Goal: Information Seeking & Learning: Learn about a topic

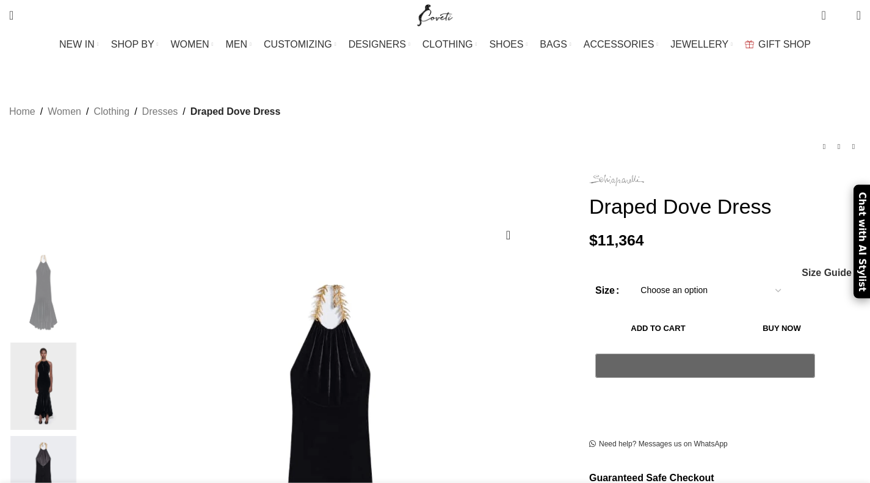
click at [605, 175] on img at bounding box center [616, 181] width 55 height 12
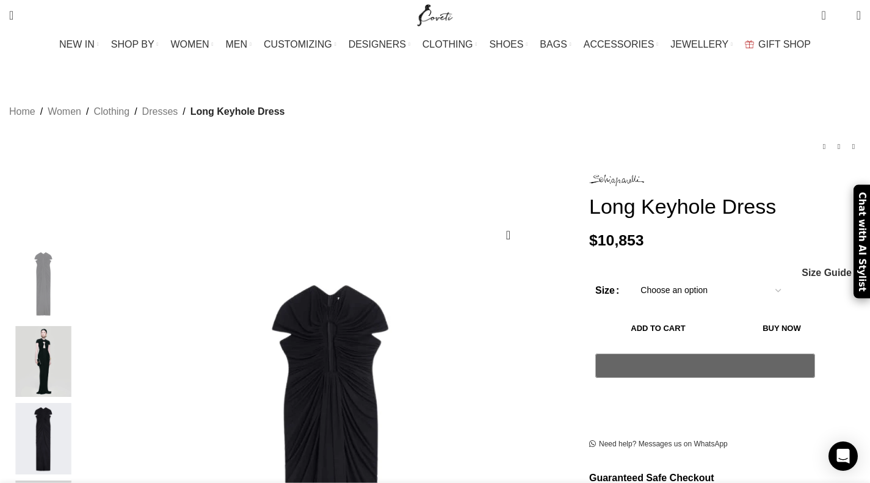
scroll to position [0, 1156]
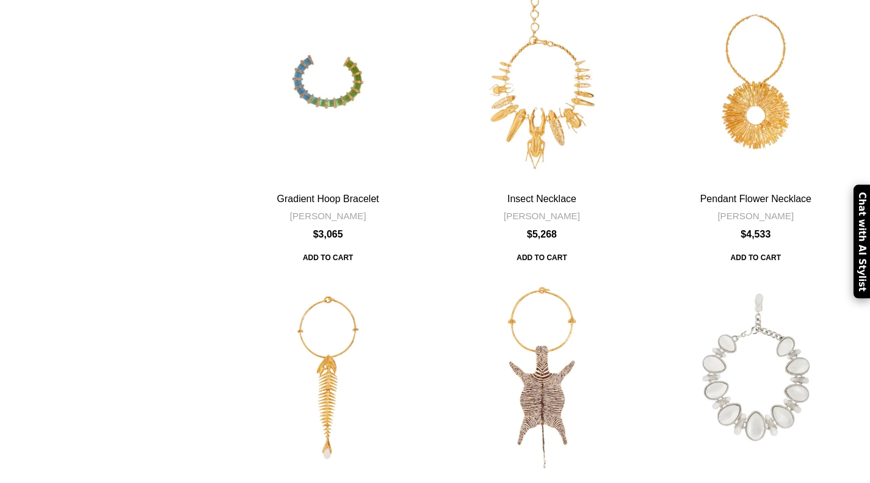
scroll to position [4475, 0]
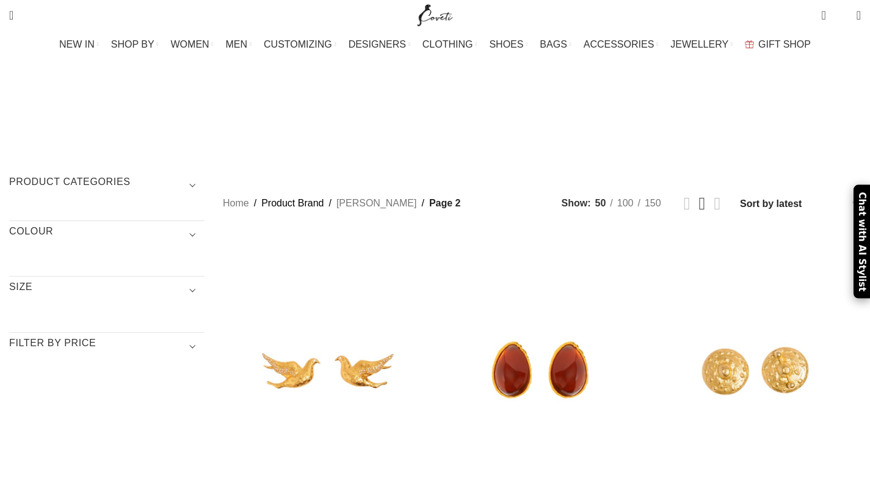
click at [660, 115] on span "Show sidebar" at bounding box center [435, 241] width 870 height 483
click at [665, 113] on span "Show sidebar" at bounding box center [435, 241] width 870 height 483
click at [665, 110] on span "Show sidebar" at bounding box center [435, 241] width 870 height 483
click at [660, 113] on span "Show sidebar" at bounding box center [435, 241] width 870 height 483
click at [672, 112] on span "Show sidebar" at bounding box center [435, 241] width 870 height 483
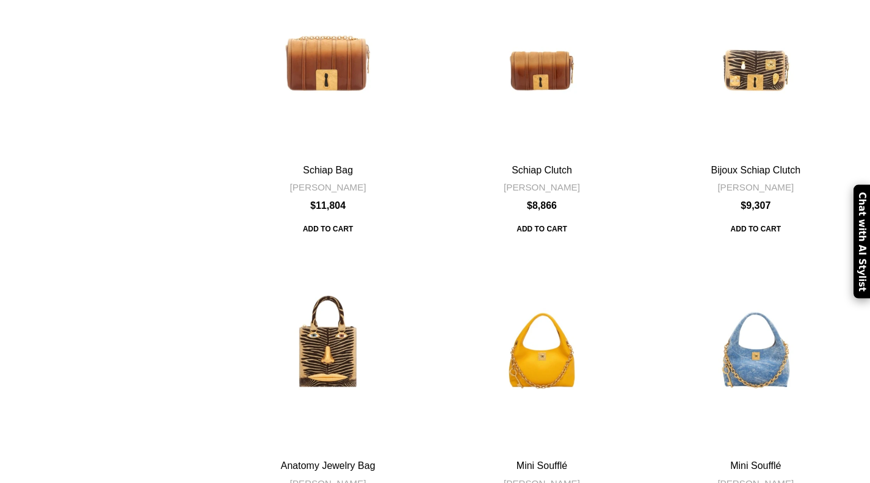
scroll to position [4170, 0]
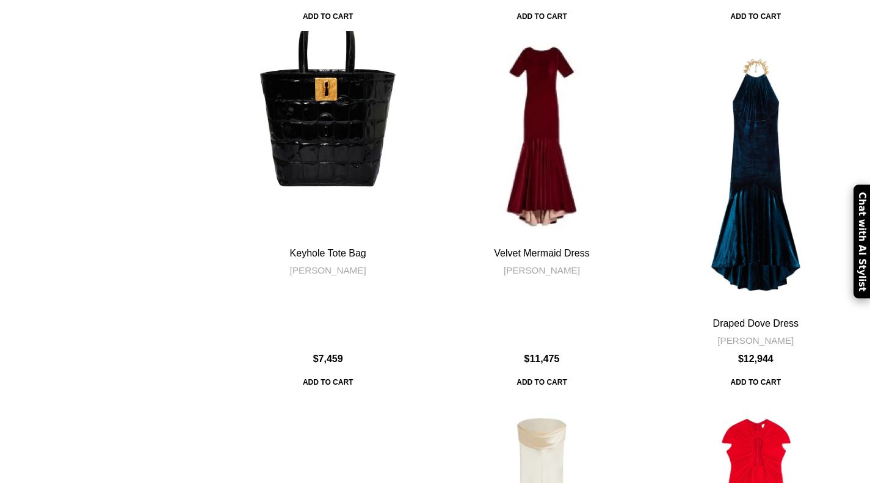
scroll to position [4272, 0]
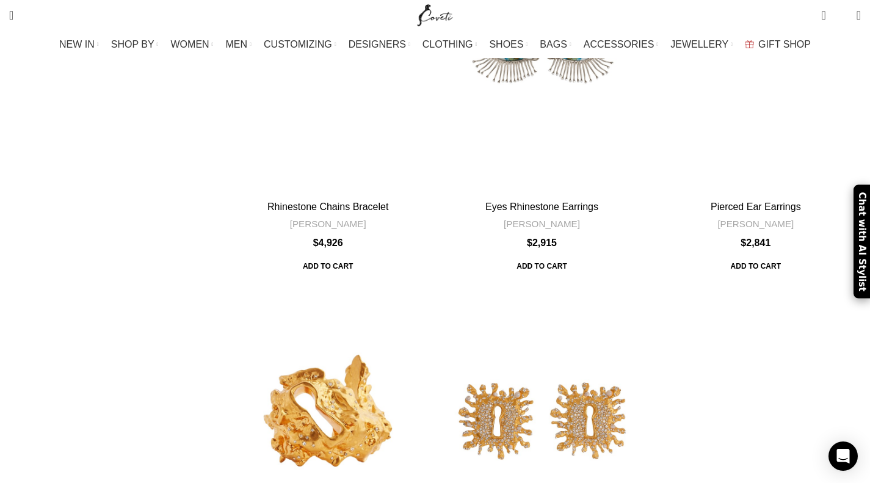
scroll to position [4679, 0]
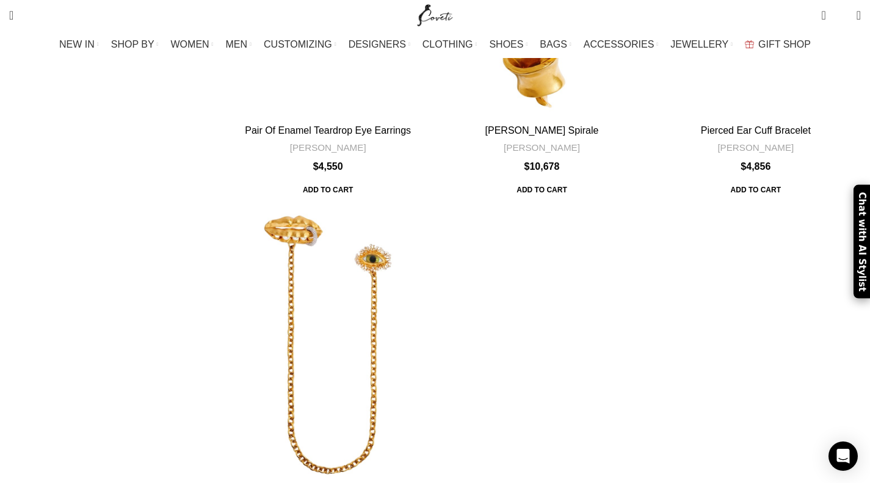
scroll to position [4373, 0]
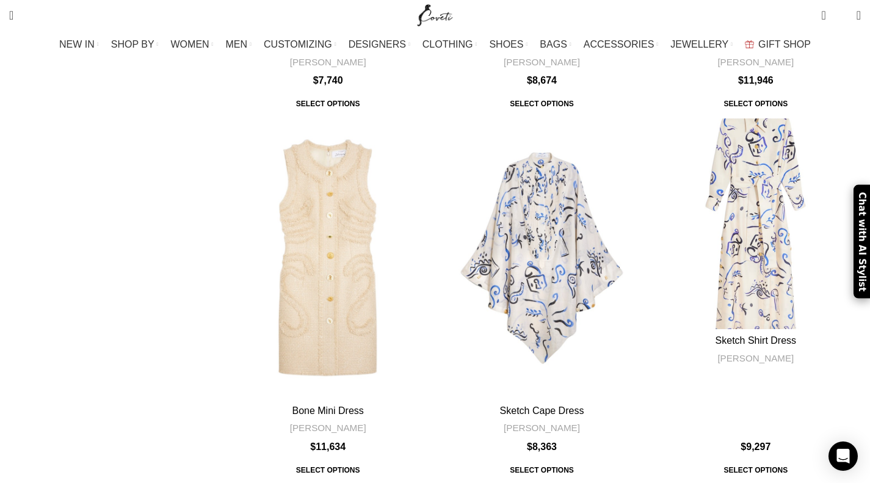
scroll to position [4475, 0]
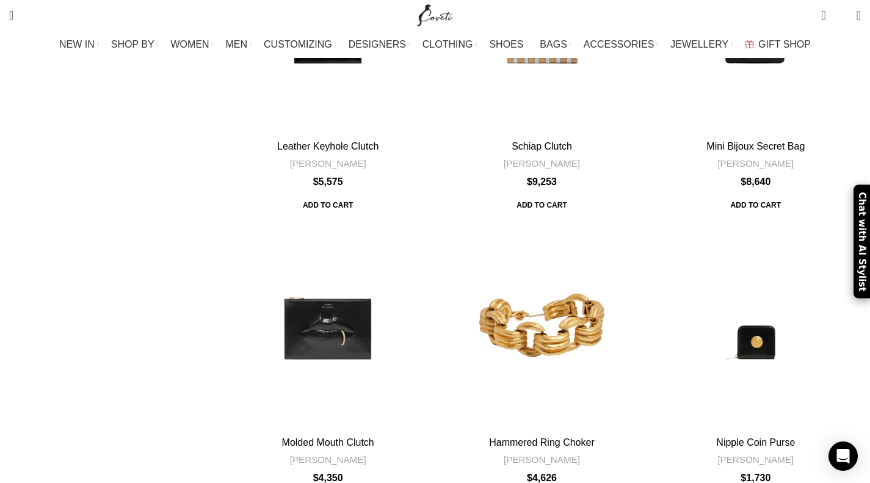
scroll to position [3865, 0]
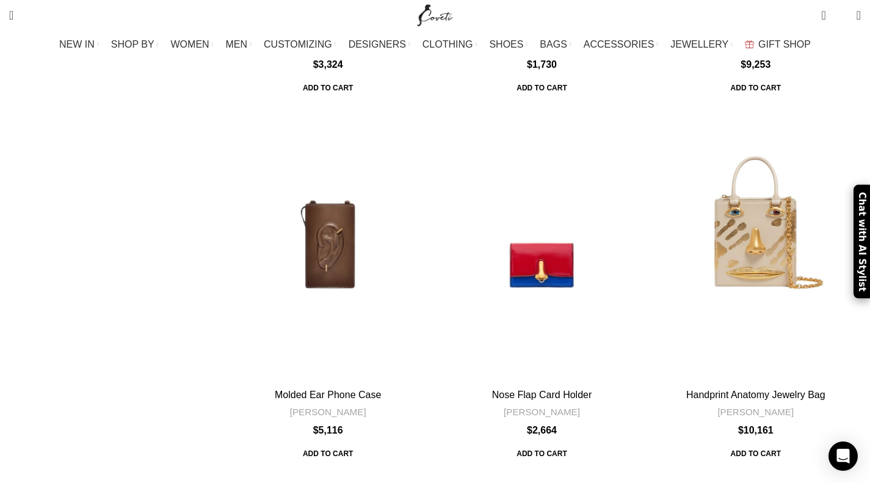
scroll to position [4373, 0]
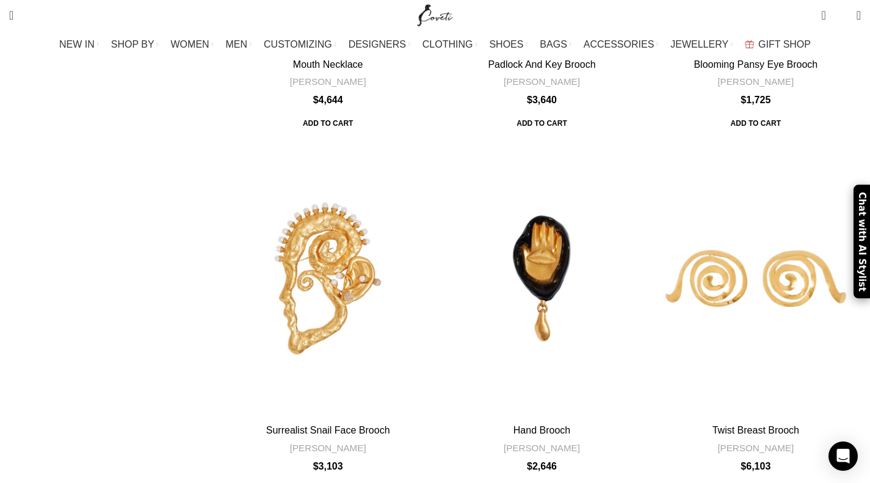
scroll to position [4577, 0]
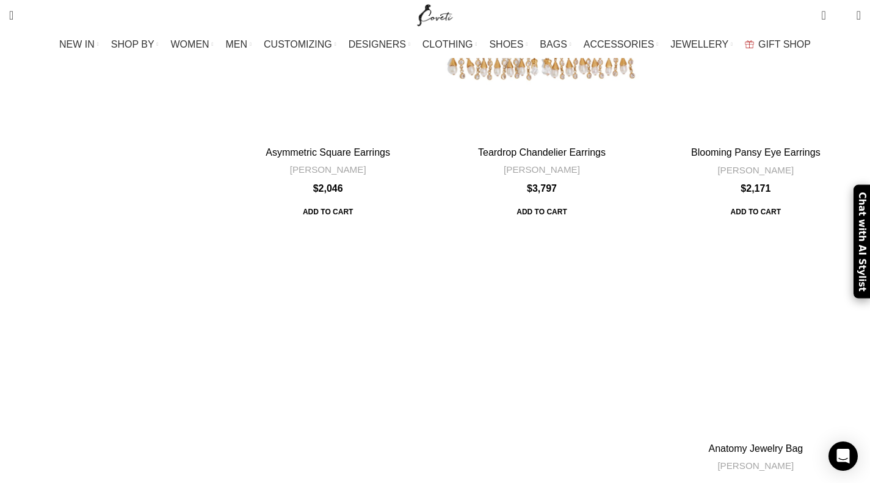
scroll to position [3343, 0]
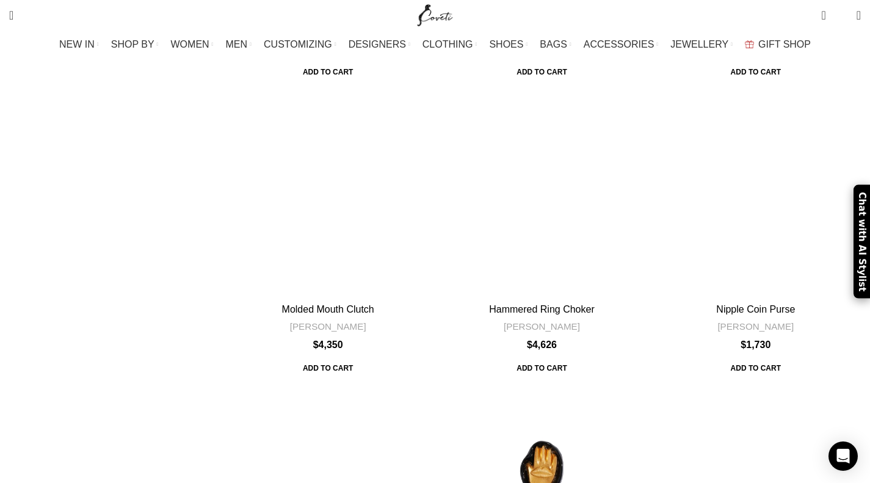
scroll to position [3794, 0]
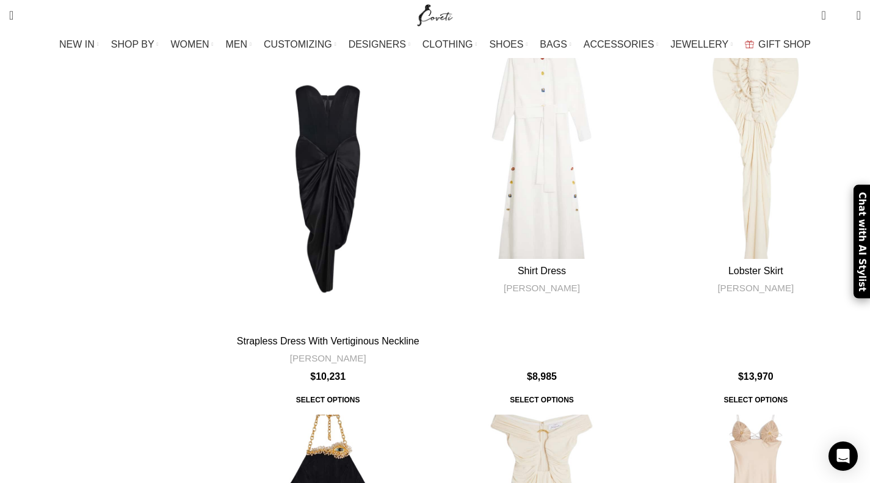
scroll to position [4403, 0]
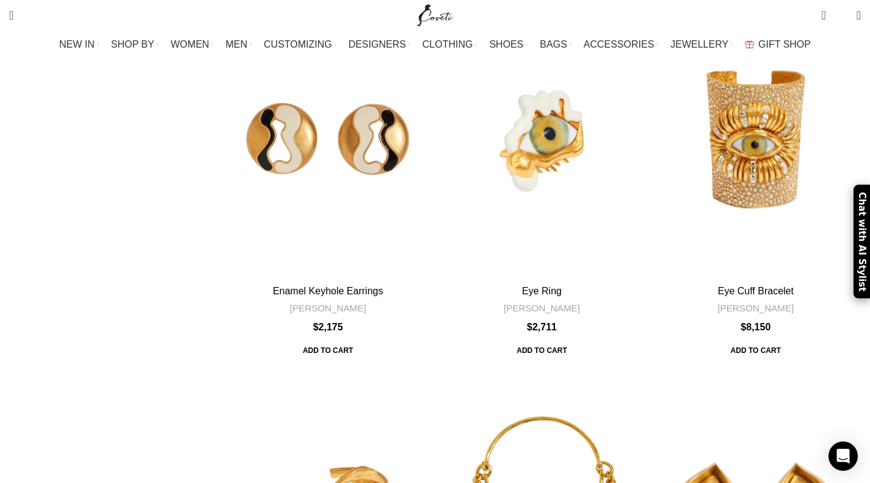
scroll to position [4232, 0]
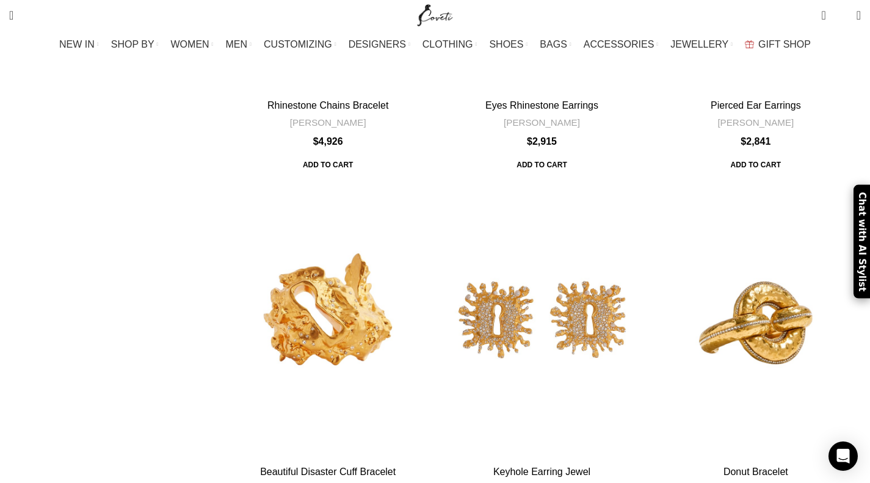
scroll to position [4577, 0]
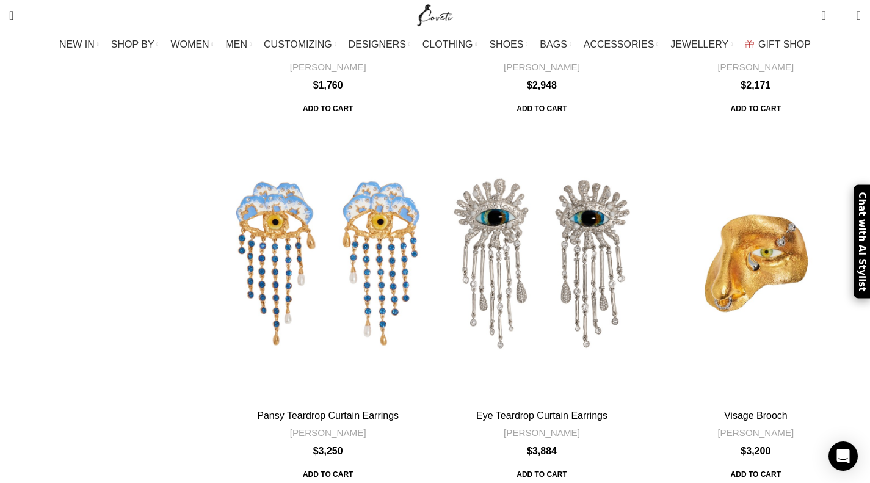
scroll to position [3458, 0]
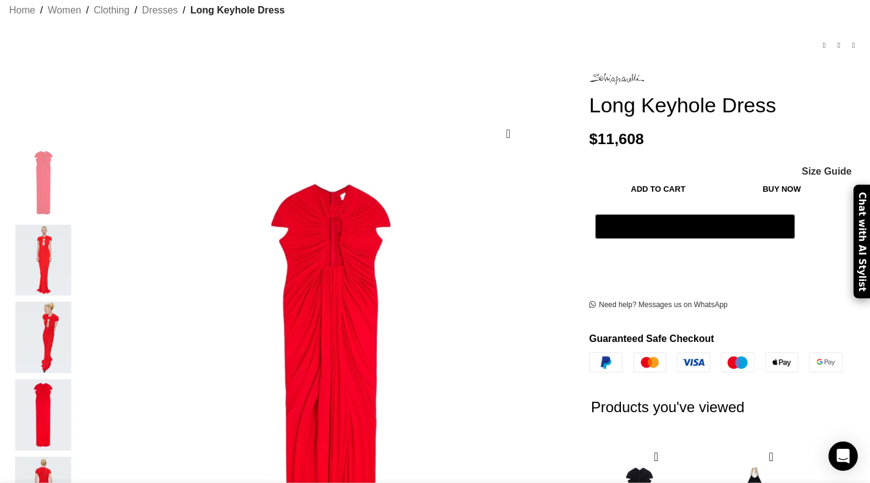
scroll to position [0, 1028]
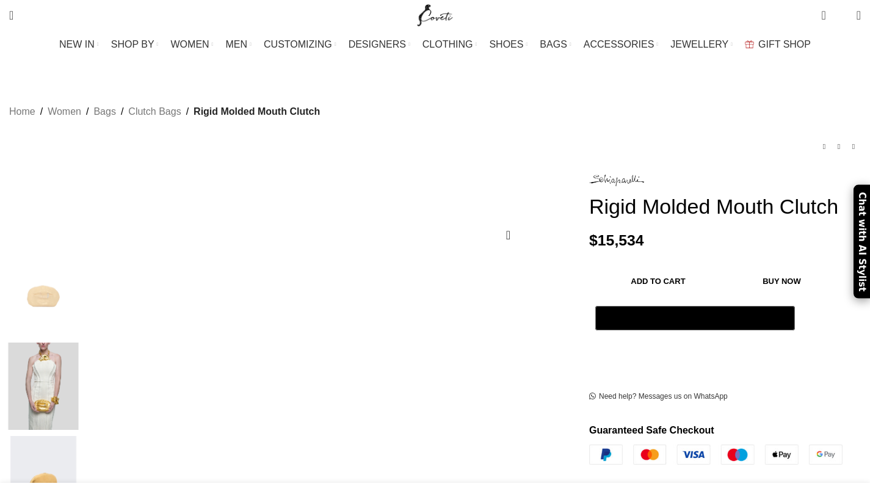
scroll to position [203, 0]
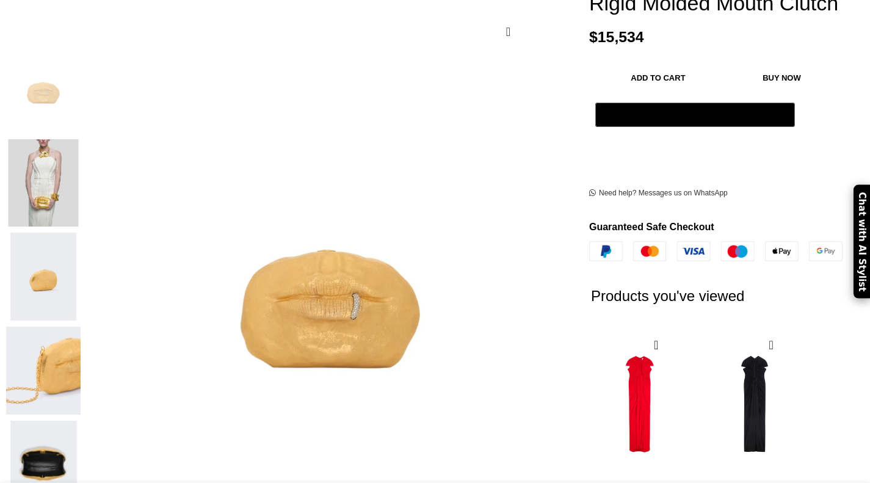
click at [81, 145] on img at bounding box center [43, 183] width 74 height 88
click at [81, 233] on img at bounding box center [43, 277] width 74 height 88
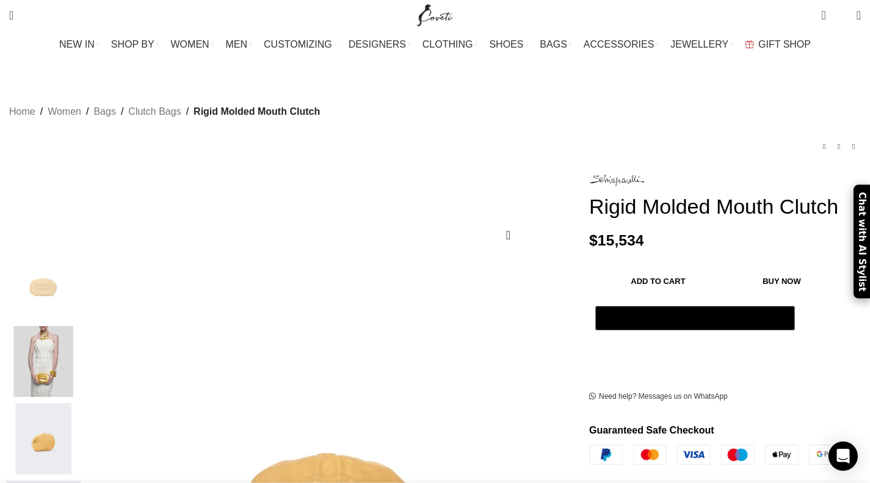
scroll to position [0, 1413]
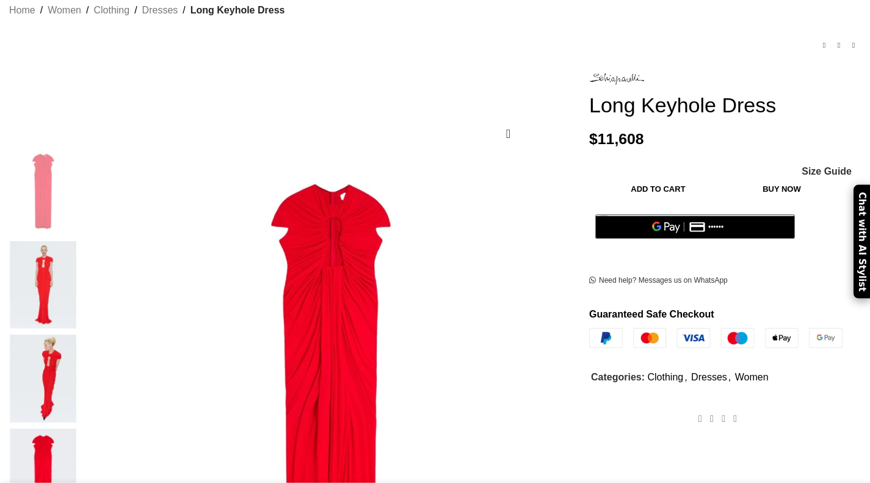
scroll to position [203, 0]
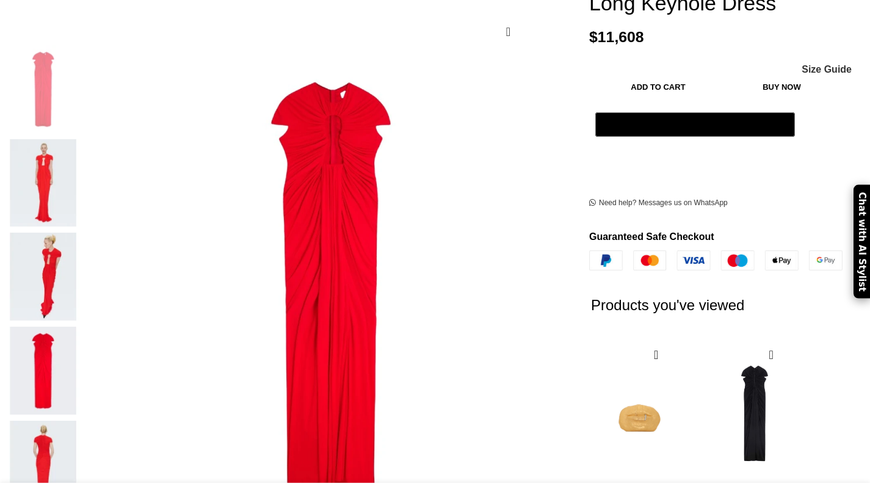
click at [81, 139] on img at bounding box center [43, 183] width 74 height 88
click at [81, 146] on img at bounding box center [43, 183] width 74 height 88
click at [81, 139] on img at bounding box center [43, 183] width 74 height 88
click at [81, 76] on img at bounding box center [43, 89] width 74 height 88
click at [81, 139] on img at bounding box center [43, 183] width 74 height 88
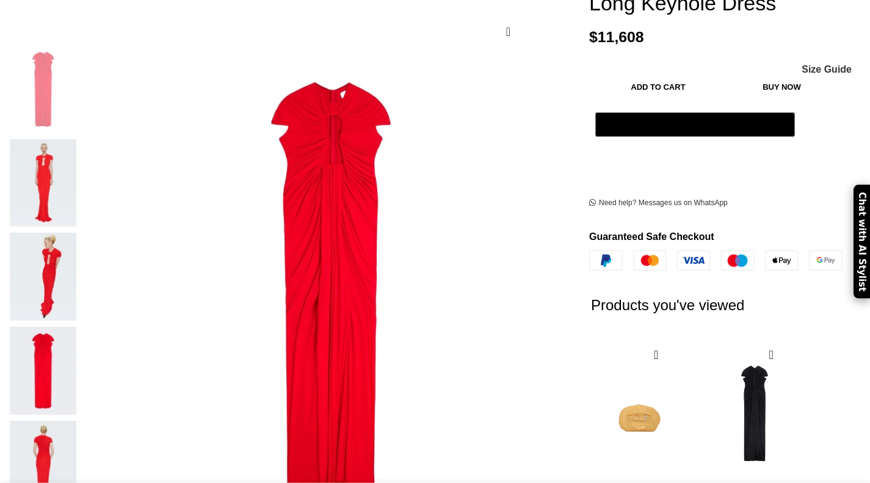
scroll to position [305, 0]
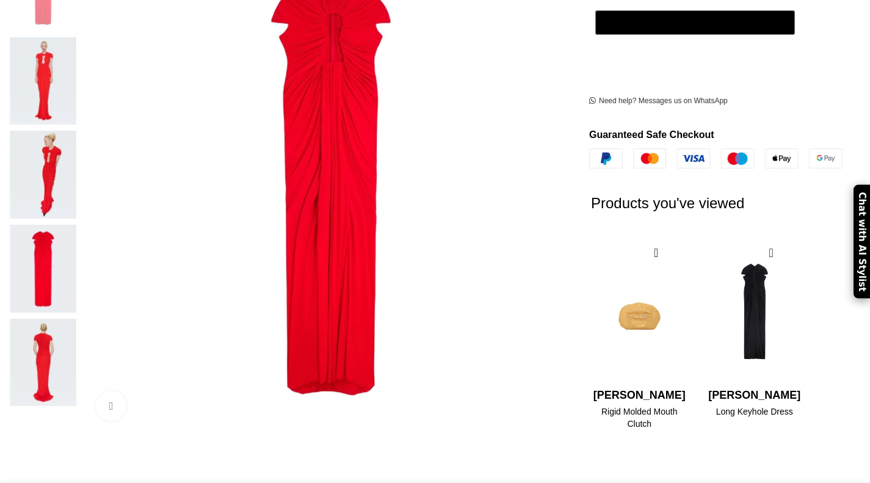
click at [81, 131] on img at bounding box center [43, 175] width 74 height 88
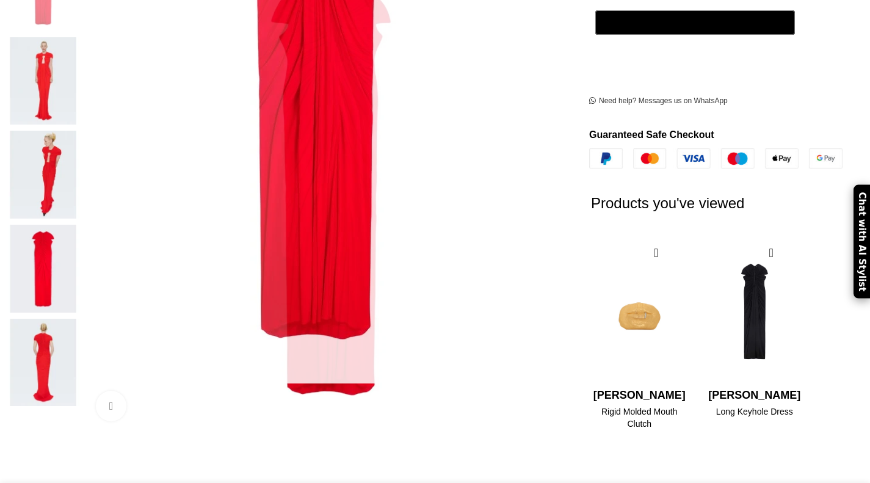
scroll to position [0, 128]
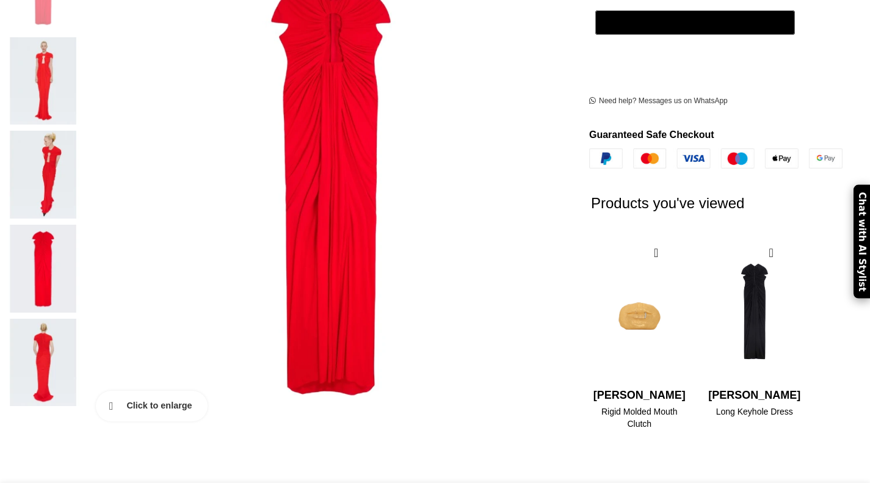
click at [171, 391] on link "Click to enlarge" at bounding box center [152, 406] width 112 height 31
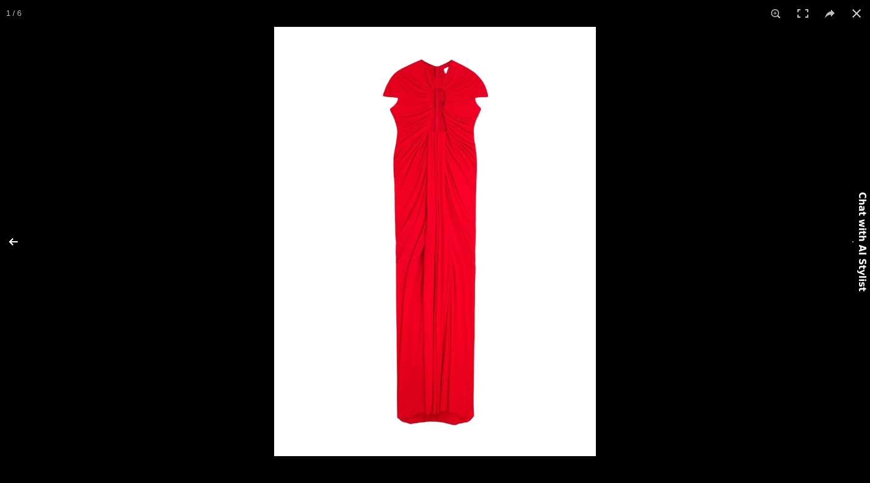
click at [12, 242] on button at bounding box center [21, 241] width 43 height 61
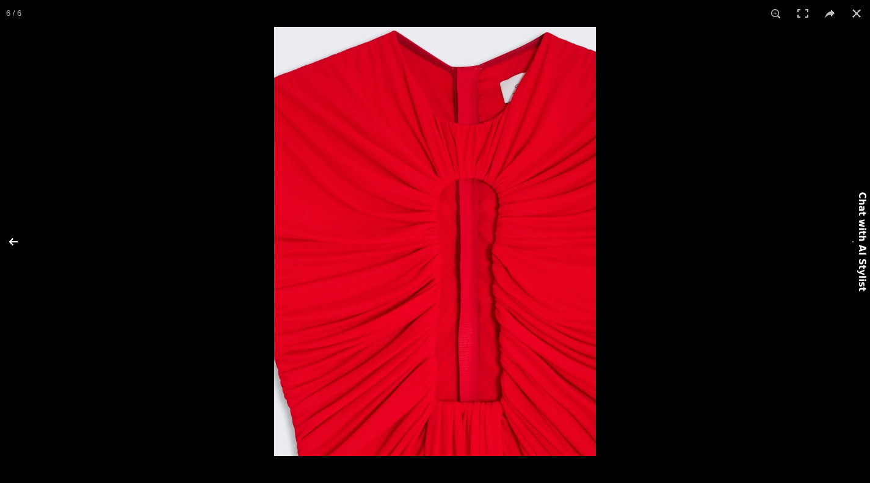
click at [12, 242] on button at bounding box center [21, 241] width 43 height 61
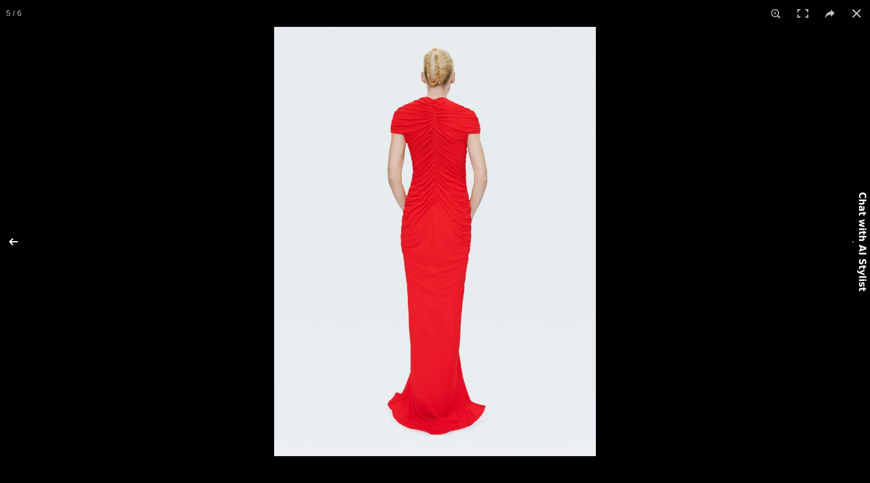
click at [12, 242] on button at bounding box center [21, 241] width 43 height 61
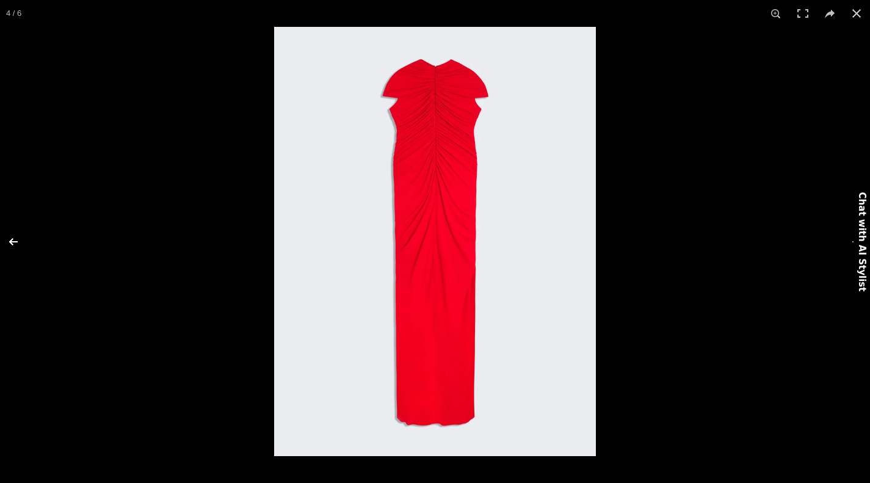
click at [12, 242] on button at bounding box center [21, 241] width 43 height 61
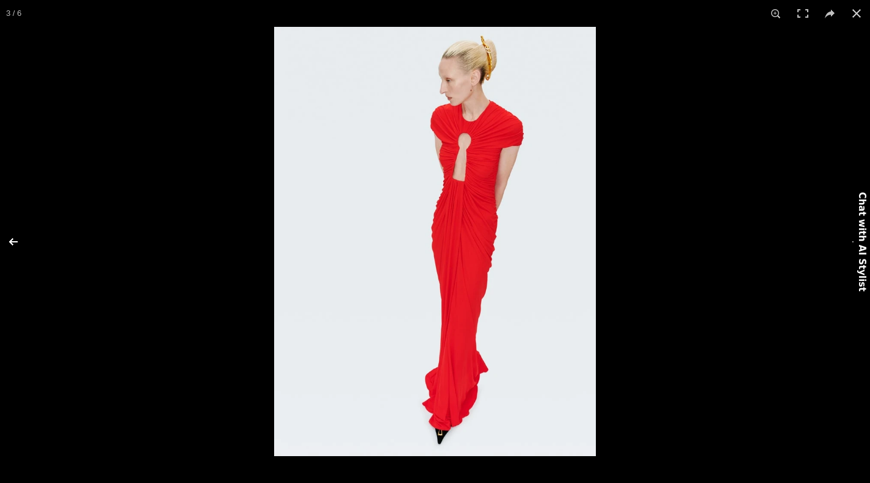
click at [12, 242] on button at bounding box center [21, 241] width 43 height 61
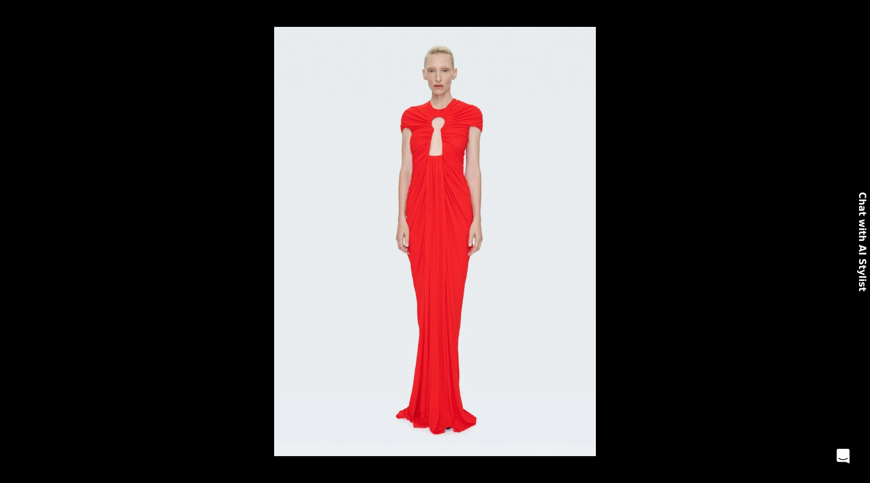
scroll to position [0, 385]
